Goal: Find specific page/section: Find specific page/section

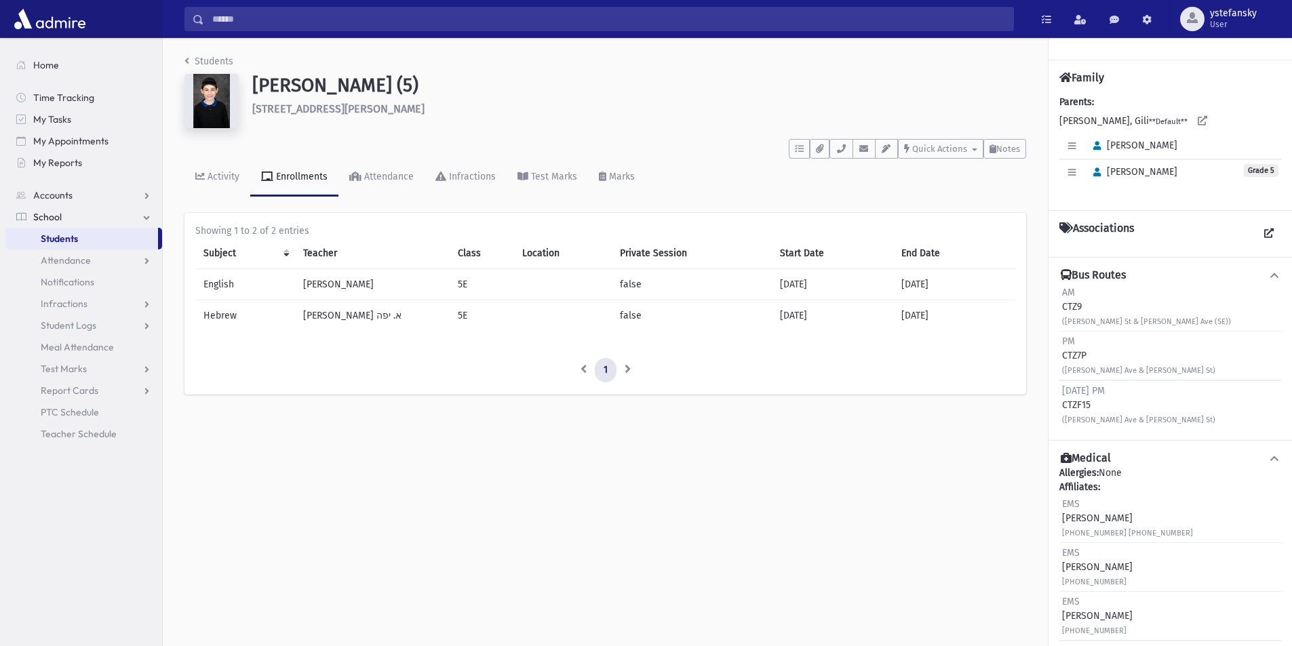
click at [92, 237] on link "Students" at bounding box center [81, 239] width 153 height 22
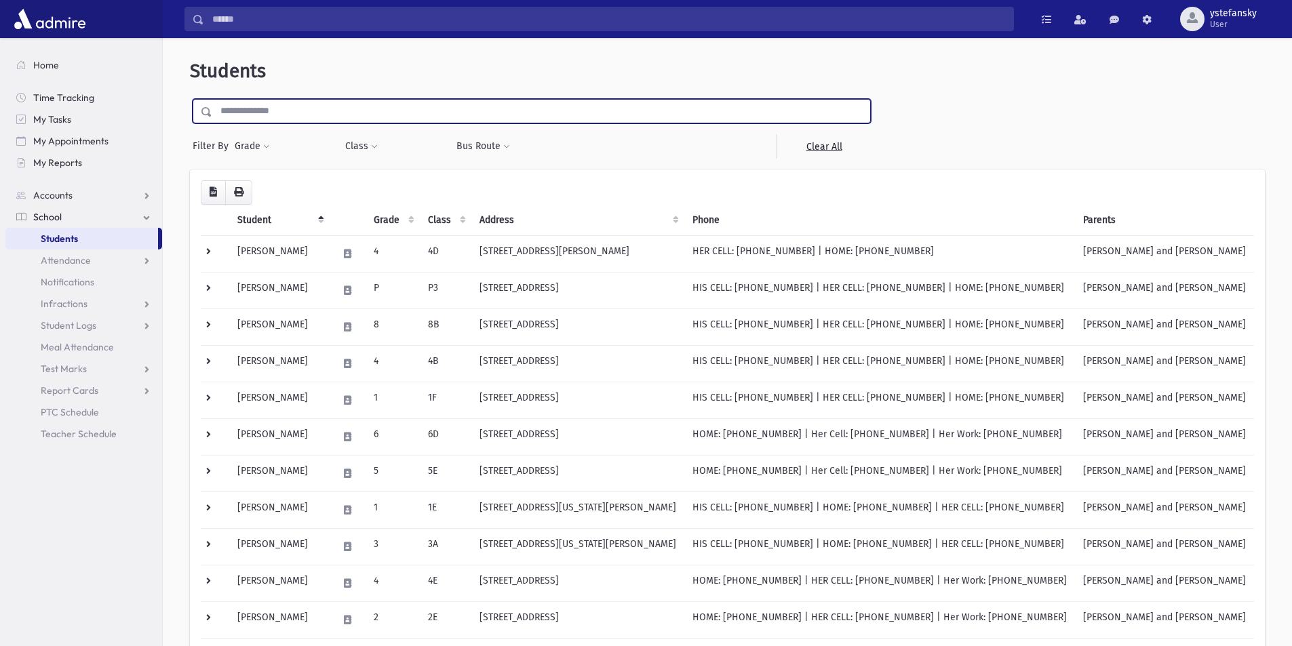
click at [502, 108] on input "text" at bounding box center [541, 111] width 658 height 24
type input "******"
click at [190, 99] on input "submit" at bounding box center [209, 108] width 38 height 18
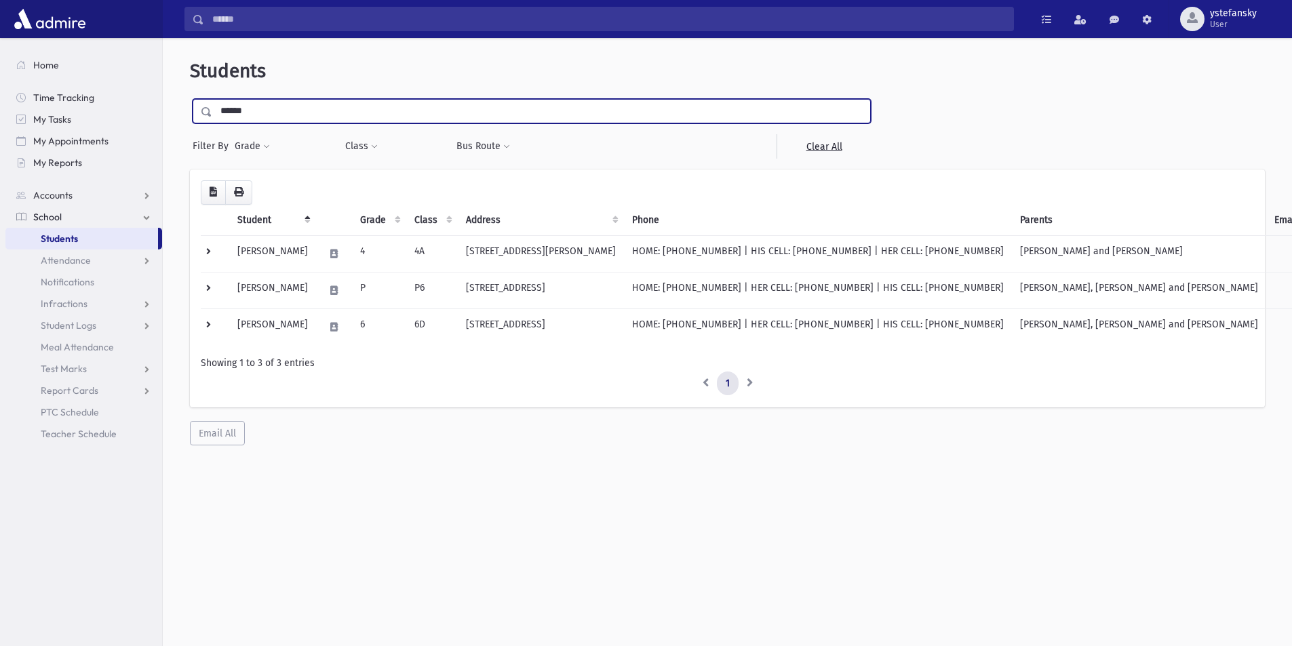
click at [233, 108] on input "******" at bounding box center [541, 111] width 658 height 24
type input "*******"
click at [190, 99] on input "submit" at bounding box center [209, 108] width 38 height 18
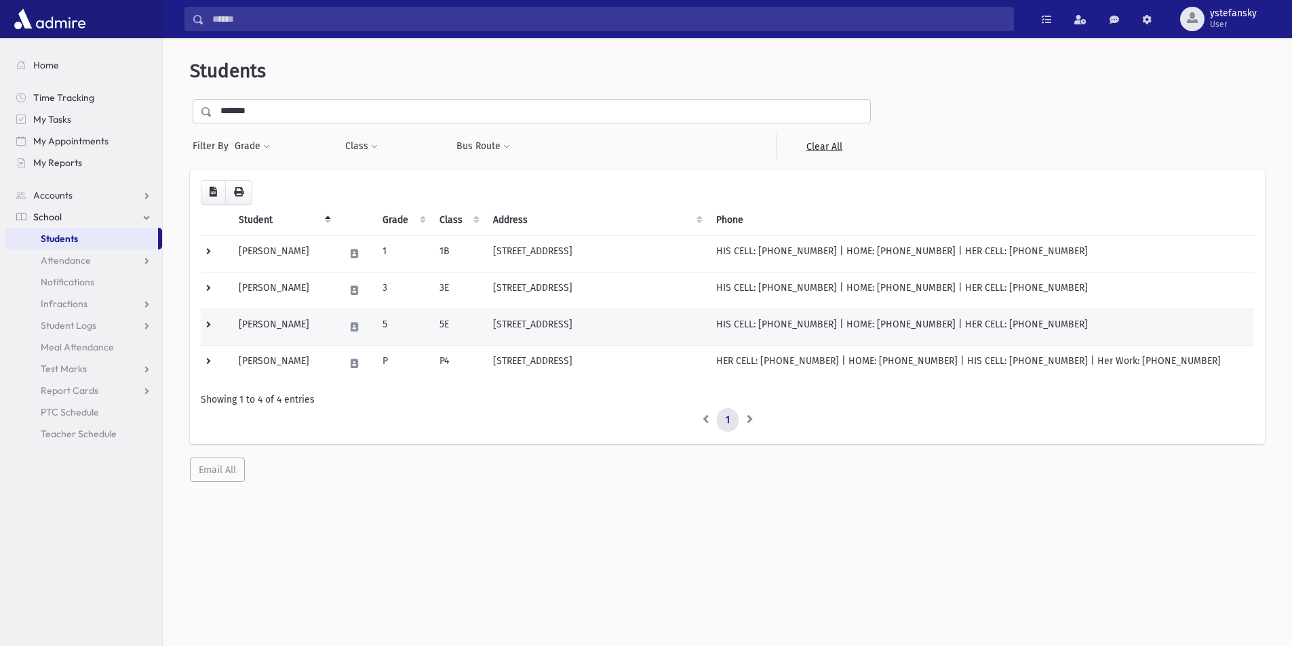
click at [315, 328] on td "[PERSON_NAME]" at bounding box center [284, 327] width 106 height 37
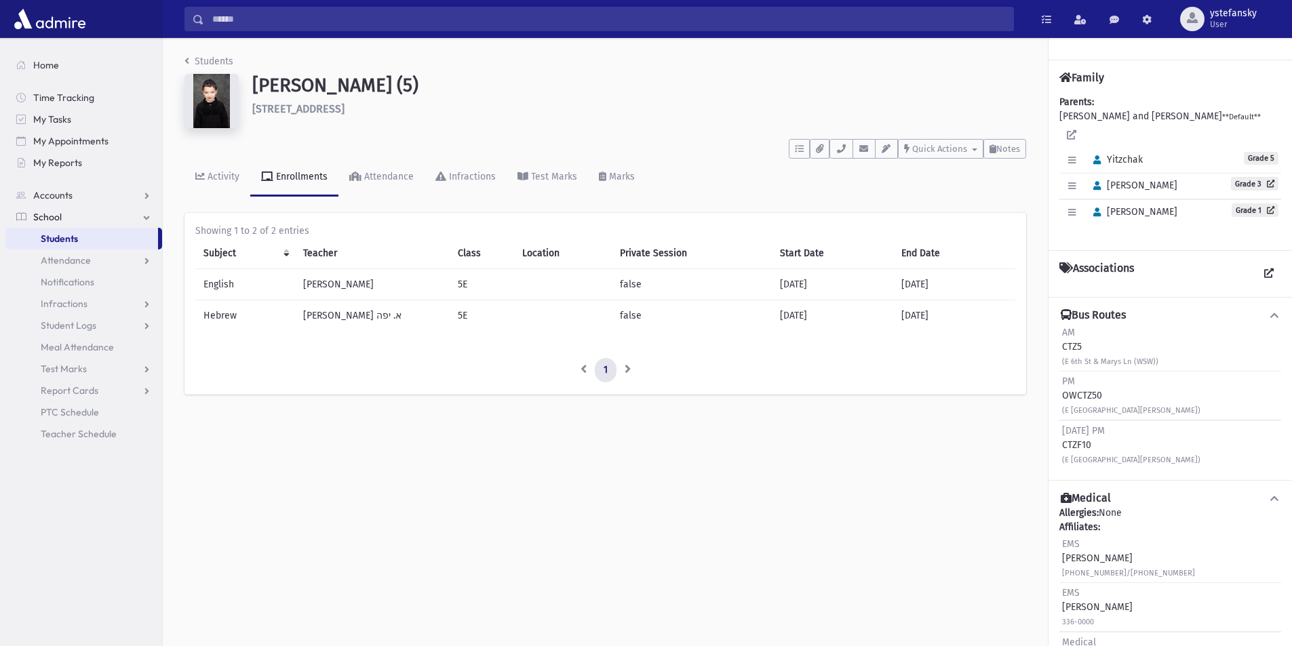
click at [1094, 383] on div "PM OWCTZ50 (E [GEOGRAPHIC_DATA][PERSON_NAME])" at bounding box center [1131, 395] width 138 height 43
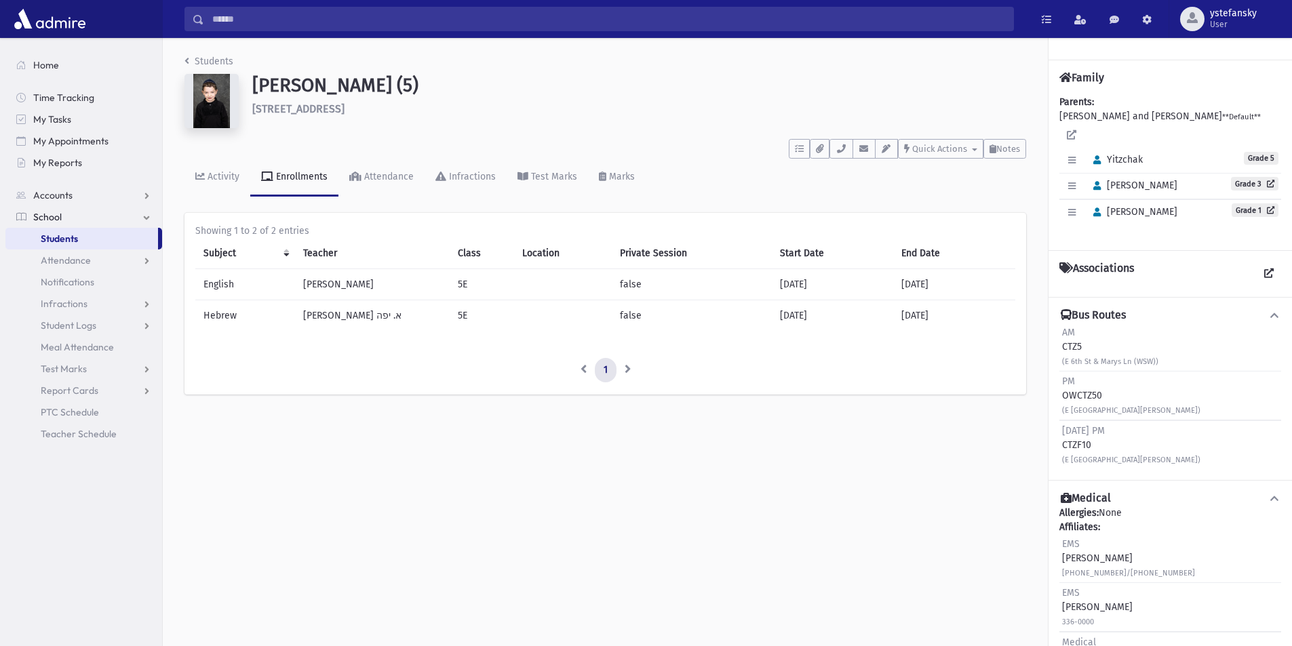
click at [1094, 383] on div "PM OWCTZ50 (E [GEOGRAPHIC_DATA][PERSON_NAME])" at bounding box center [1131, 395] width 138 height 43
click at [1075, 337] on div "AM CTZ5 (E 6th St & Marys Ln (WSW))" at bounding box center [1110, 347] width 96 height 43
click at [1079, 379] on div "PM OWCTZ50 (E 9th St & Lawrence Ave)" at bounding box center [1131, 395] width 138 height 43
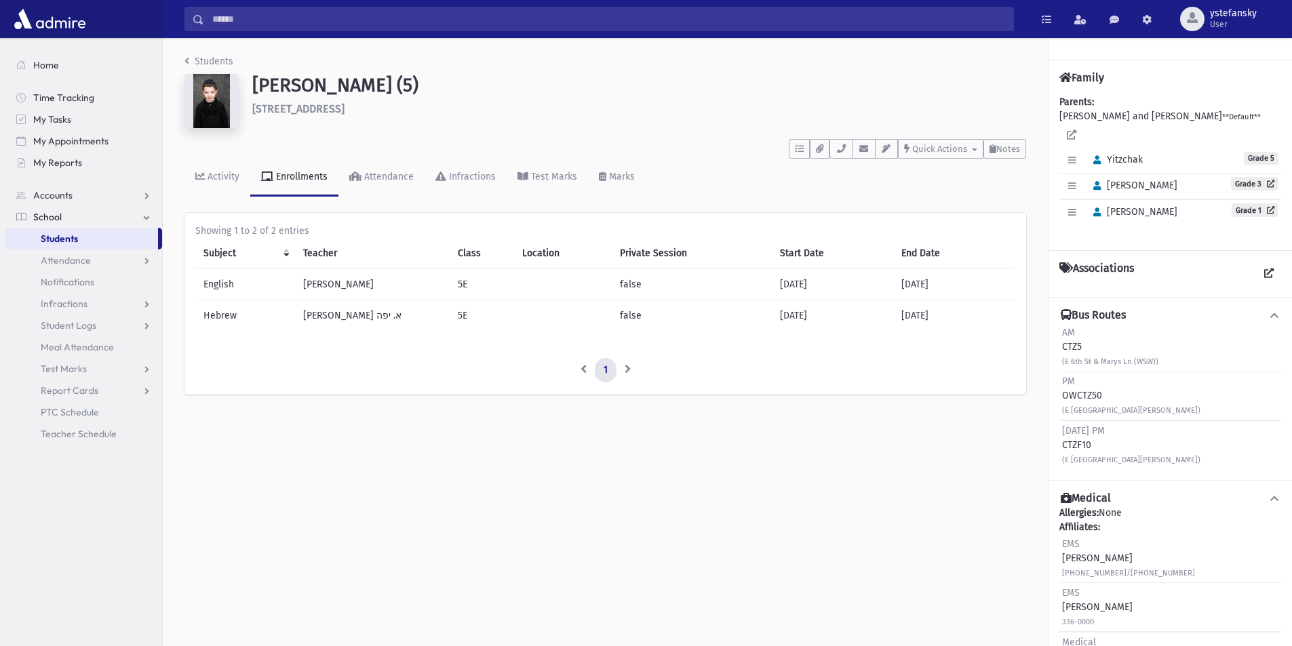
click at [1073, 336] on div "AM CTZ5 (E 6th St & Marys Ln (WSW))" at bounding box center [1110, 347] width 96 height 43
click at [1073, 384] on div "PM OWCTZ50 (E 9th St & Lawrence Ave)" at bounding box center [1131, 395] width 138 height 43
click at [1072, 335] on div "AM CTZ5 (E 6th St & Marys Ln (WSW))" at bounding box center [1110, 347] width 96 height 43
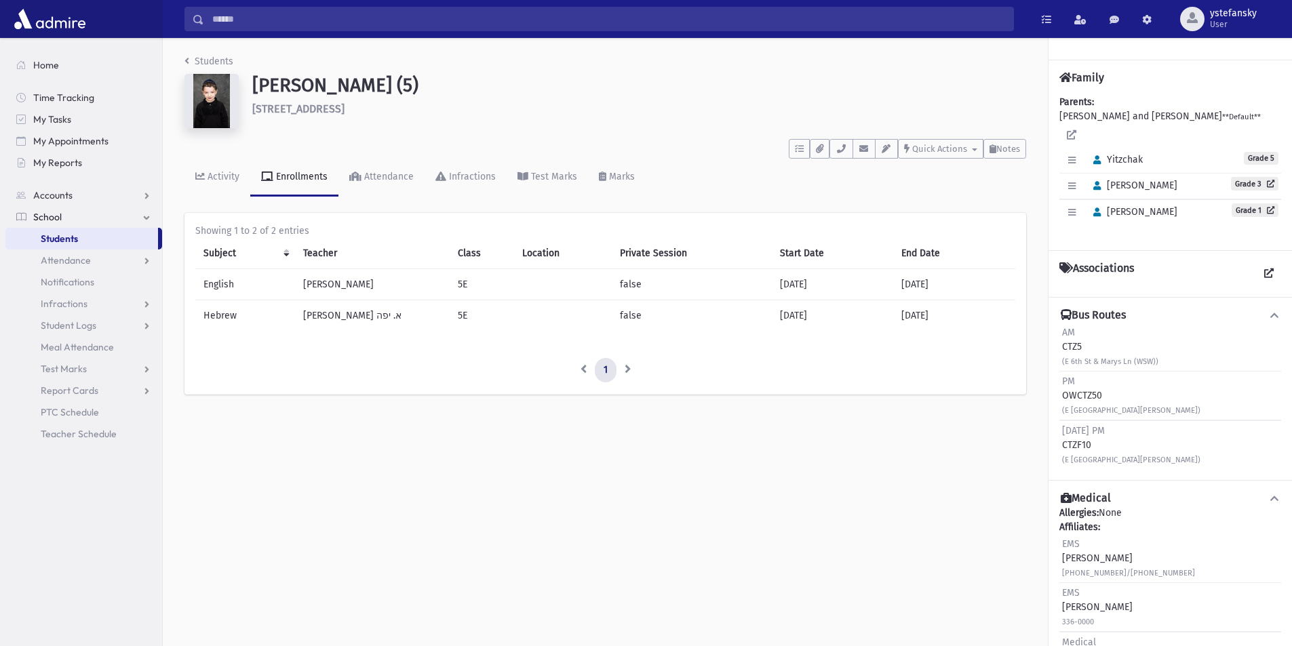
click at [1072, 335] on div "AM CTZ5 (E 6th St & Marys Ln (WSW))" at bounding box center [1110, 347] width 96 height 43
click at [1072, 381] on div "PM OWCTZ50 (E 9th St & Lawrence Ave)" at bounding box center [1131, 395] width 138 height 43
click at [1067, 337] on div "AM CTZ5 (E 6th St & Marys Ln (WSW))" at bounding box center [1110, 347] width 96 height 43
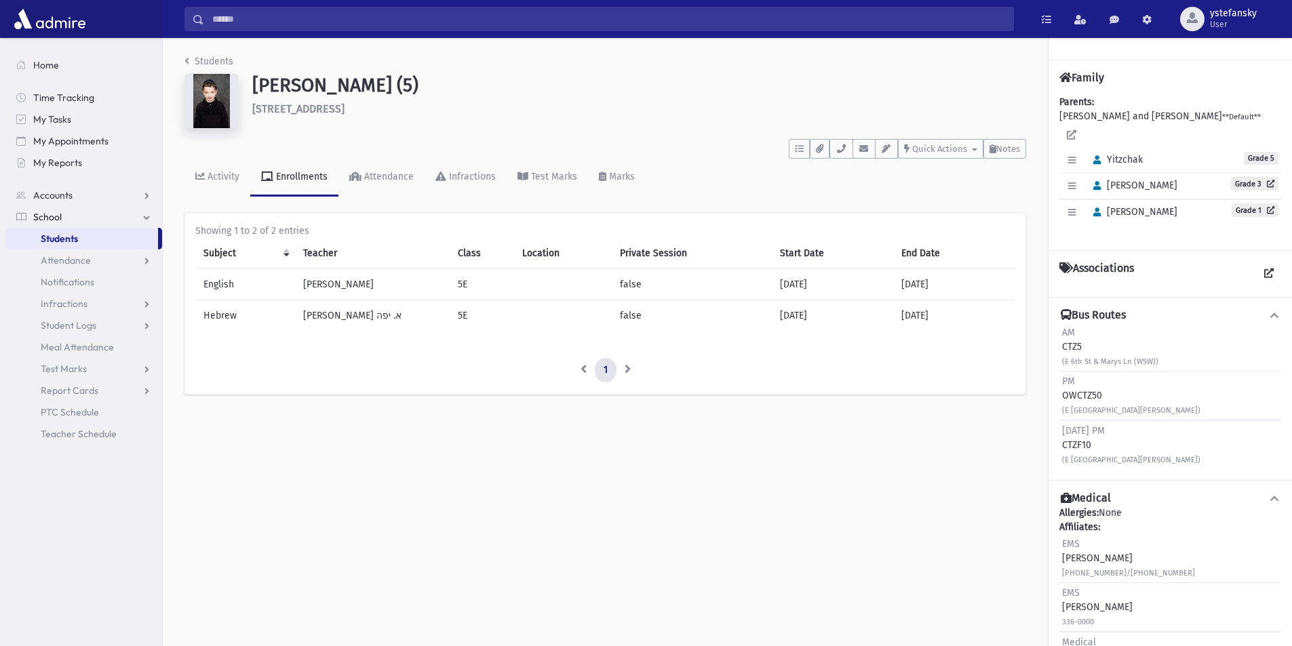
click at [1067, 337] on div "AM CTZ5 (E 6th St & Marys Ln (WSW))" at bounding box center [1110, 347] width 96 height 43
click at [1074, 376] on div "PM OWCTZ50 (E 9th St & Lawrence Ave)" at bounding box center [1131, 395] width 138 height 43
click at [1070, 335] on div "AM CTZ5 (E 6th St & Marys Ln (WSW))" at bounding box center [1110, 347] width 96 height 43
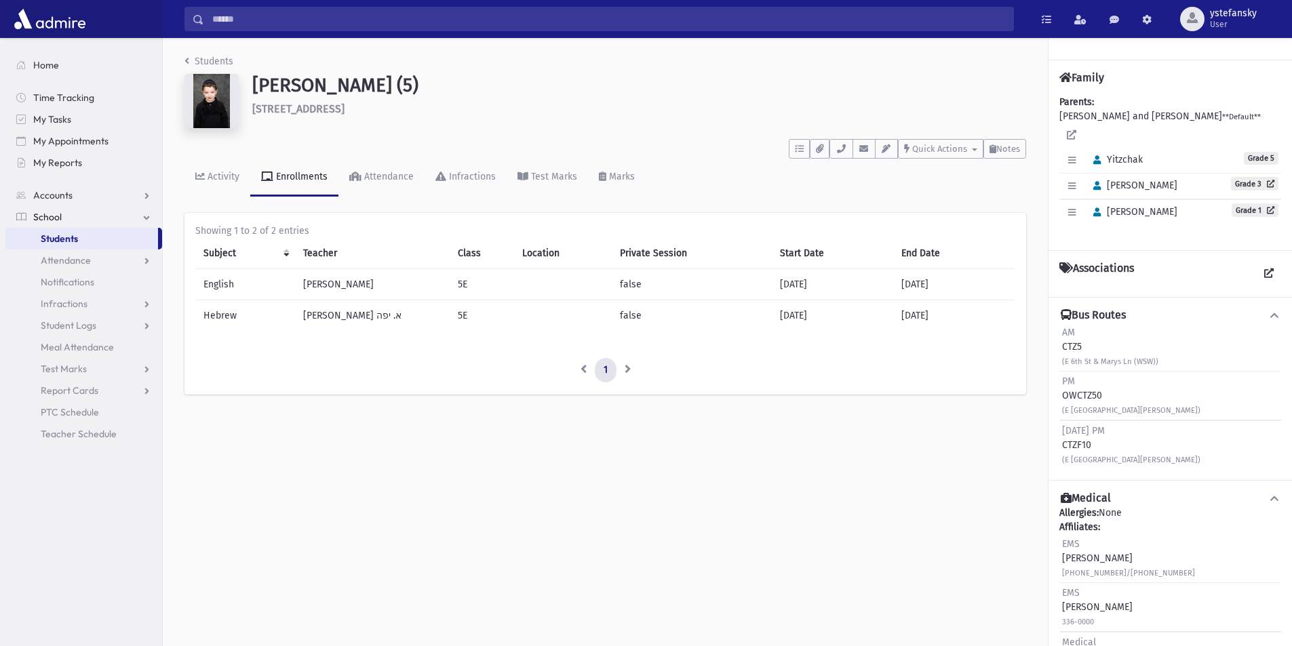
click at [1081, 377] on div "PM OWCTZ50 (E 9th St & Lawrence Ave)" at bounding box center [1131, 395] width 138 height 43
click at [1072, 332] on div "AM CTZ5 (E 6th St & Marys Ln (WSW))" at bounding box center [1110, 347] width 96 height 43
click at [1075, 377] on div "PM OWCTZ50 (E 9th St & Lawrence Ave)" at bounding box center [1131, 395] width 138 height 43
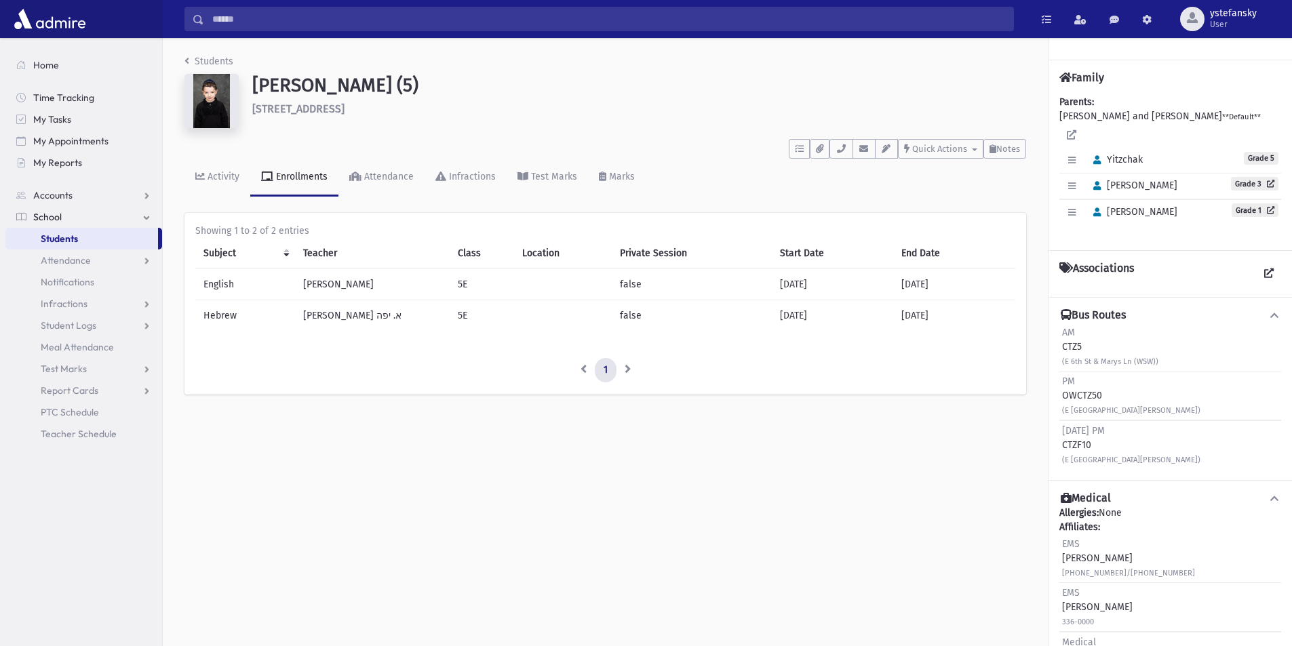
click at [1075, 377] on div "PM OWCTZ50 (E 9th St & Lawrence Ave)" at bounding box center [1131, 395] width 138 height 43
click at [1079, 429] on div "Friday PM CTZF10 (E 9th St & Lawrence Ave)" at bounding box center [1131, 445] width 138 height 43
click at [1079, 381] on div "PM OWCTZ50 (E 9th St & Lawrence Ave)" at bounding box center [1131, 395] width 138 height 43
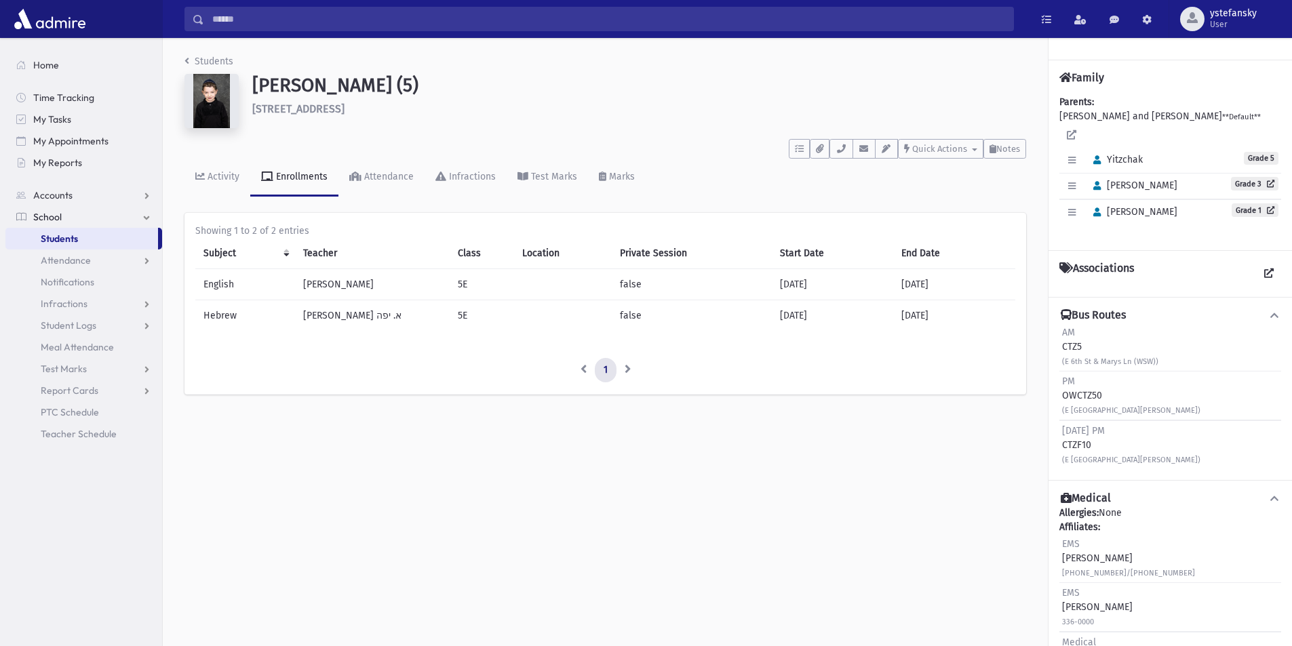
click at [1076, 333] on div "AM CTZ5 (E 6th St & Marys Ln (WSW))" at bounding box center [1110, 347] width 96 height 43
click at [1083, 380] on div "PM OWCTZ50 (E 9th St & Lawrence Ave)" at bounding box center [1131, 395] width 138 height 43
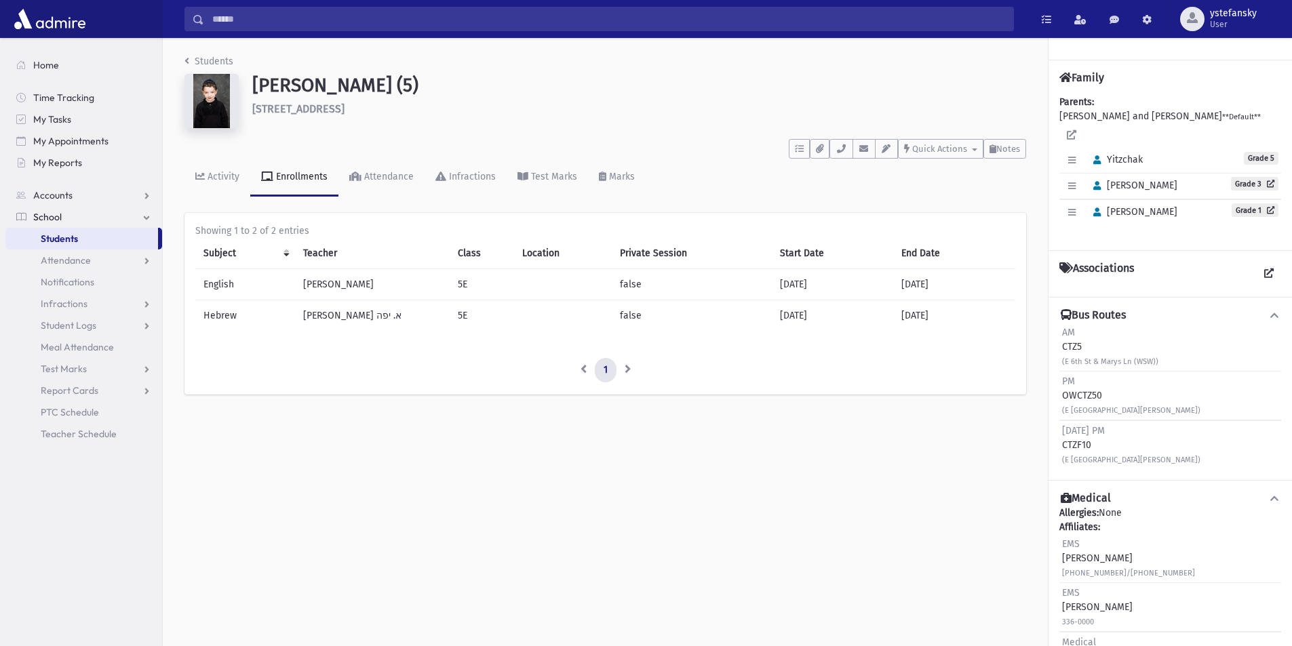
click at [1081, 429] on div "Friday PM CTZF10 (E 9th St & Lawrence Ave)" at bounding box center [1131, 445] width 138 height 43
click at [1075, 383] on div "PM OWCTZ50 (E 9th St & Lawrence Ave)" at bounding box center [1131, 395] width 138 height 43
click at [1064, 334] on div "AM CTZ5 (E 6th St & Marys Ln (WSW))" at bounding box center [1110, 347] width 96 height 43
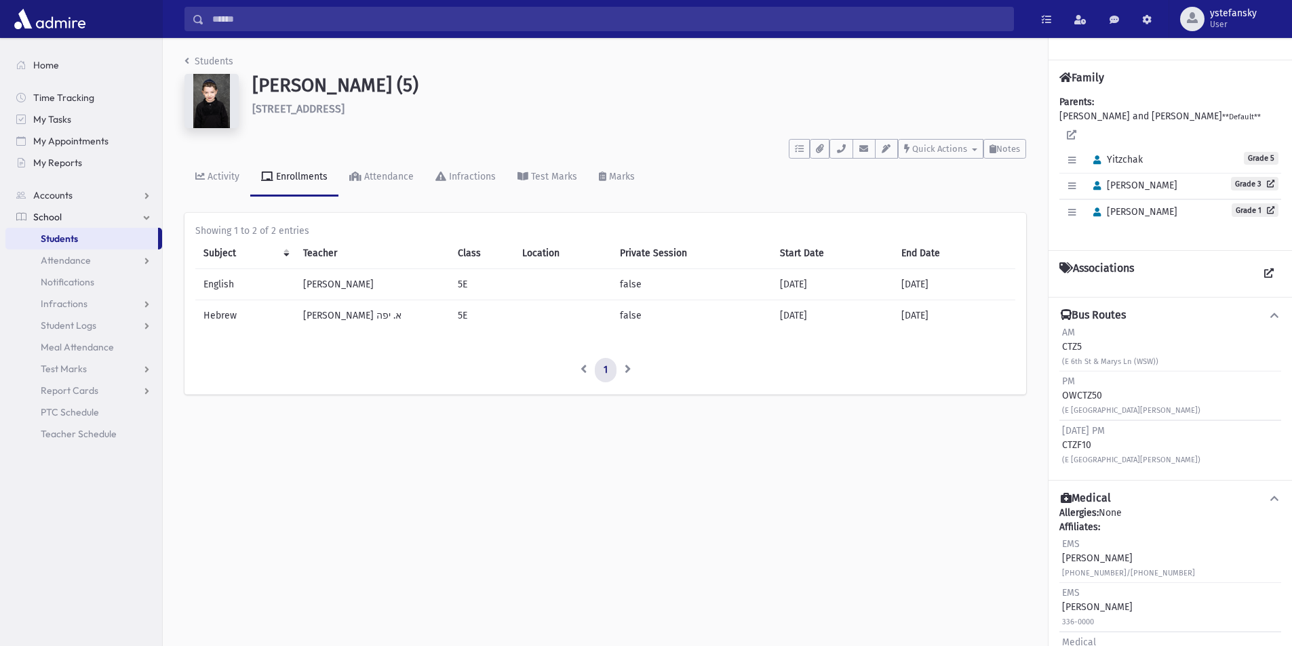
click at [1064, 334] on div "AM CTZ5 (E 6th St & Marys Ln (WSW))" at bounding box center [1110, 347] width 96 height 43
click at [1072, 383] on div "PM OWCTZ50 (E 9th St & Lawrence Ave)" at bounding box center [1131, 395] width 138 height 43
click at [1071, 433] on div "Friday PM CTZF10 (E 9th St & Lawrence Ave)" at bounding box center [1131, 445] width 138 height 43
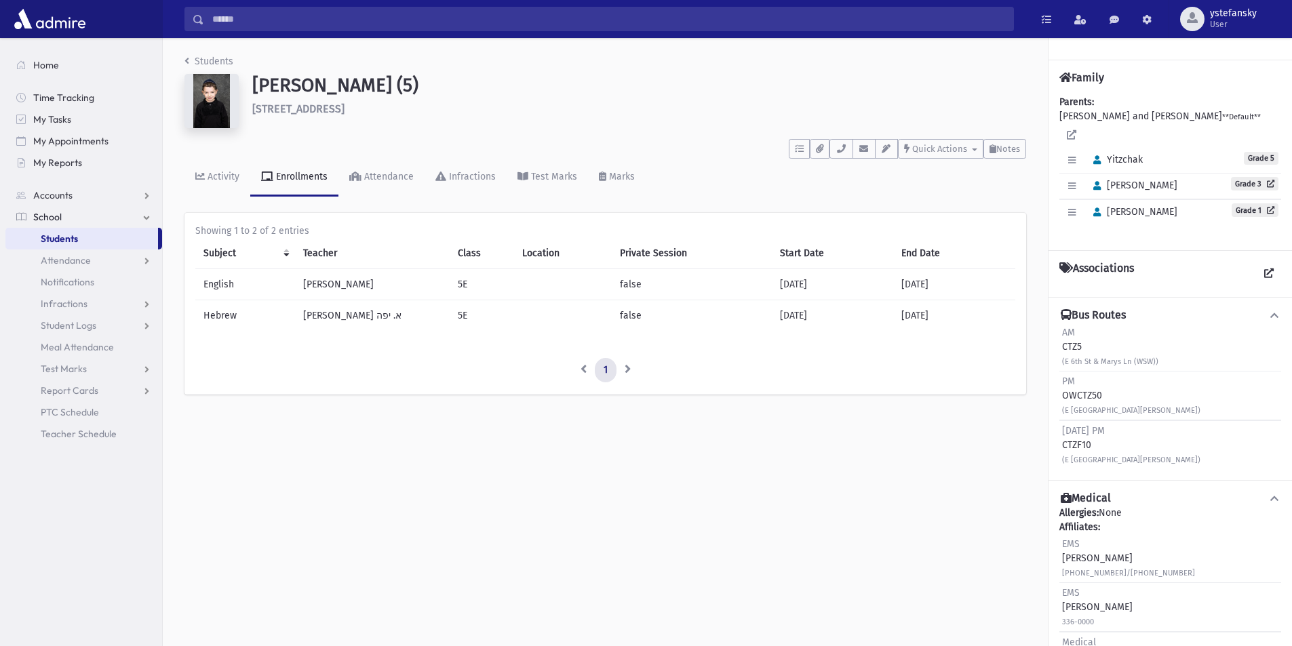
click at [1071, 380] on div "PM OWCTZ50 (E 9th St & Lawrence Ave)" at bounding box center [1131, 395] width 138 height 43
click at [1064, 336] on div "AM CTZ5 (E 6th St & Marys Ln (WSW))" at bounding box center [1110, 347] width 96 height 43
click at [1073, 383] on div "PM OWCTZ50 (E 9th St & Lawrence Ave)" at bounding box center [1131, 395] width 138 height 43
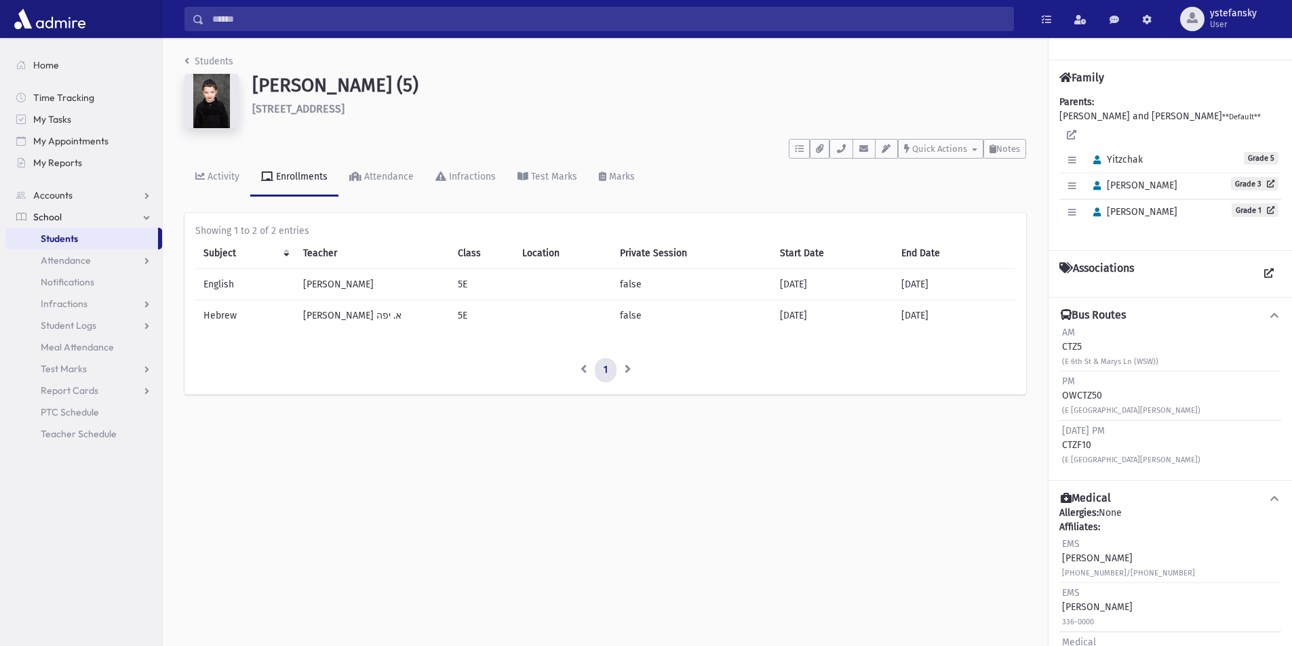
click at [1073, 383] on div "PM OWCTZ50 (E 9th St & Lawrence Ave)" at bounding box center [1131, 395] width 138 height 43
click at [1071, 430] on div "Friday PM CTZF10 (E 9th St & Lawrence Ave)" at bounding box center [1131, 445] width 138 height 43
click at [1072, 379] on div "PM OWCTZ50 (E 9th St & Lawrence Ave)" at bounding box center [1131, 395] width 138 height 43
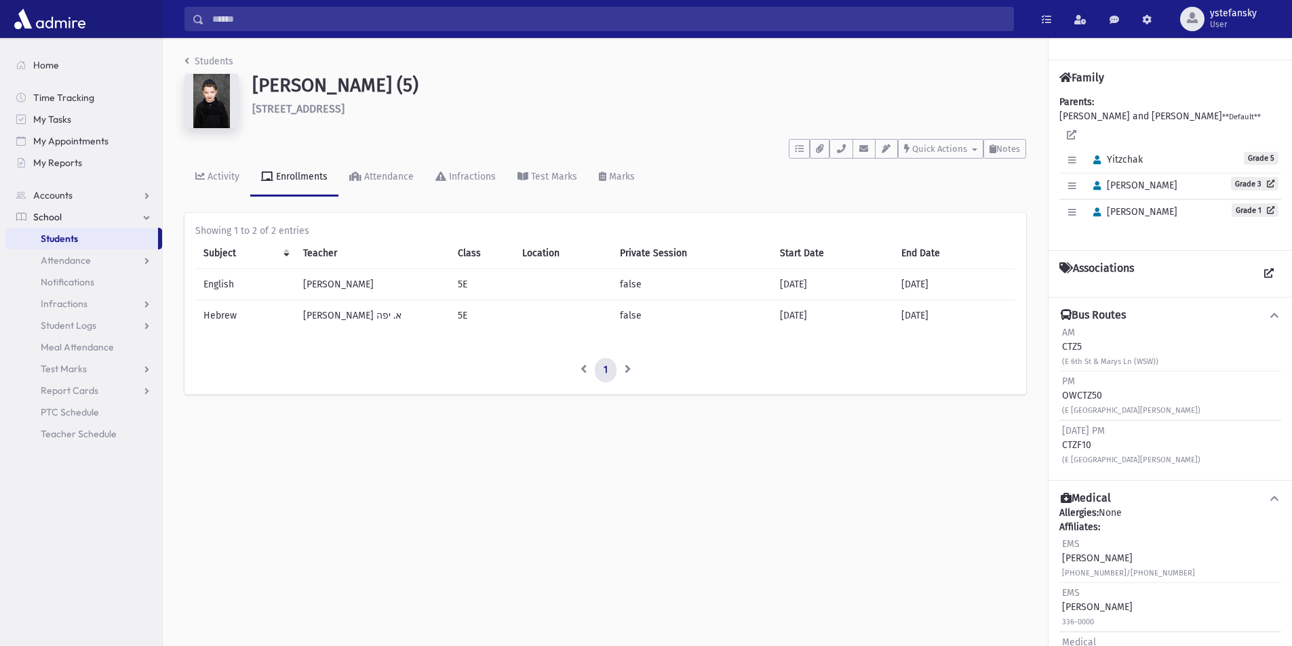
click at [1070, 334] on div "AM CTZ5 (E 6th St & Marys Ln (WSW))" at bounding box center [1110, 347] width 96 height 43
click at [722, 490] on div "Students Guttman, Yitzchak (5) 665 Princeton Ave Apt 313 Lakewood **** To Do's …" at bounding box center [727, 342] width 1129 height 608
